Goal: Task Accomplishment & Management: Use online tool/utility

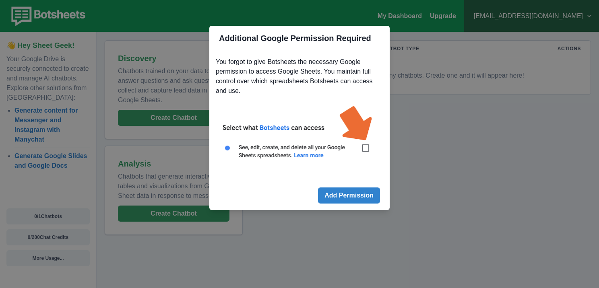
click at [422, 54] on div "Additional Google Permission Required You forgot to give Botsheets the necessar…" at bounding box center [299, 144] width 599 height 288
click at [329, 201] on button "Add Permission" at bounding box center [349, 196] width 62 height 16
